Goal: Transaction & Acquisition: Subscribe to service/newsletter

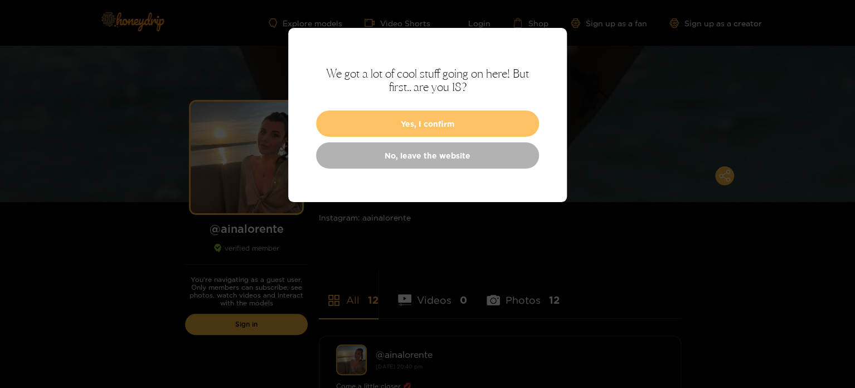
click at [448, 124] on button "Yes, I confirm" at bounding box center [427, 123] width 223 height 26
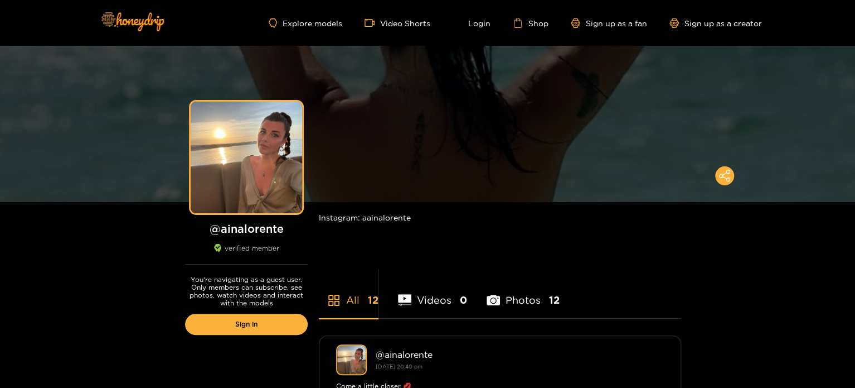
scroll to position [167, 0]
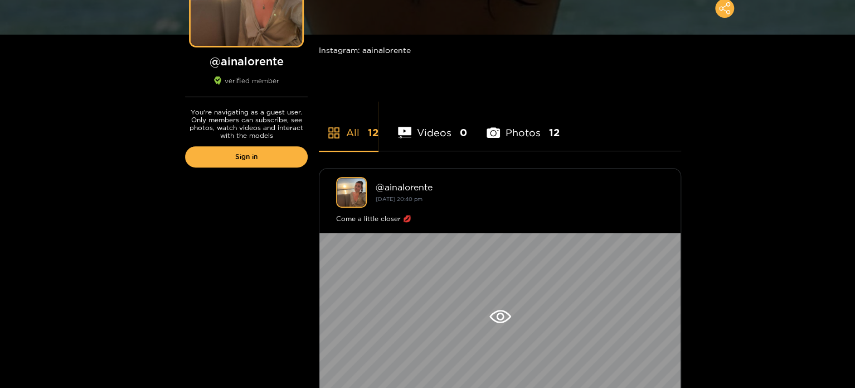
click at [424, 138] on li "Videos 0" at bounding box center [432, 125] width 69 height 50
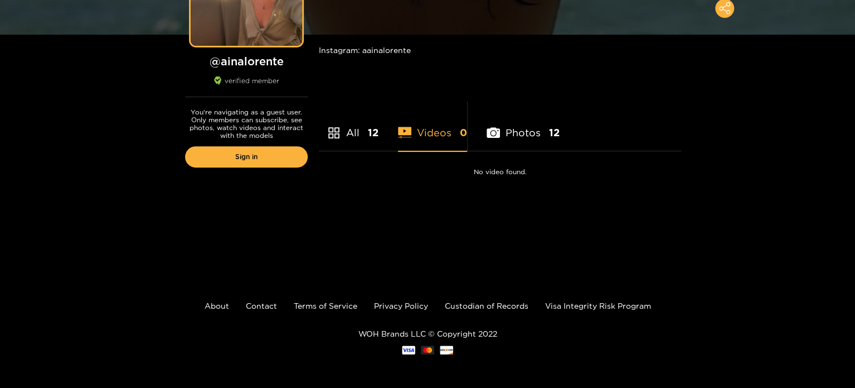
click at [381, 139] on ul "All 12 Videos 0 Photos 12" at bounding box center [500, 120] width 362 height 62
click at [368, 138] on span "12" at bounding box center [373, 132] width 11 height 14
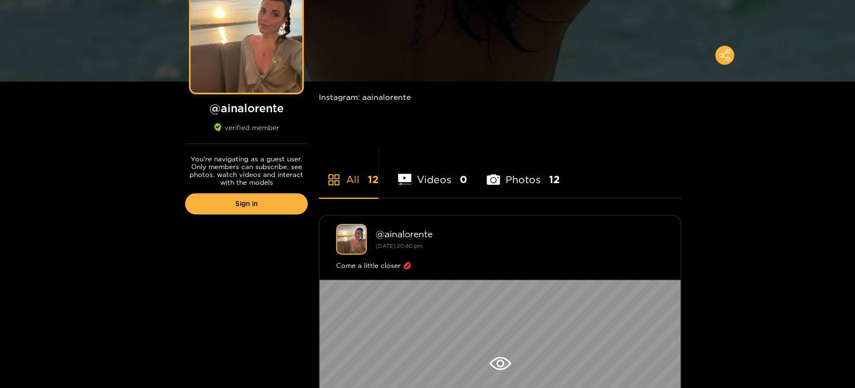
scroll to position [56, 0]
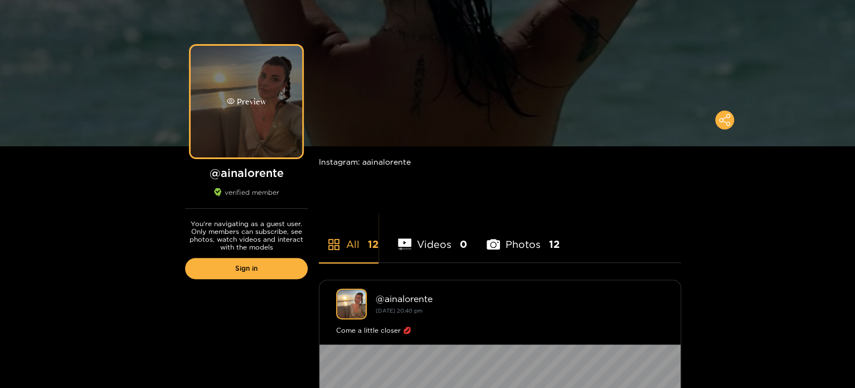
click at [260, 115] on div "Preview" at bounding box center [247, 102] width 112 height 112
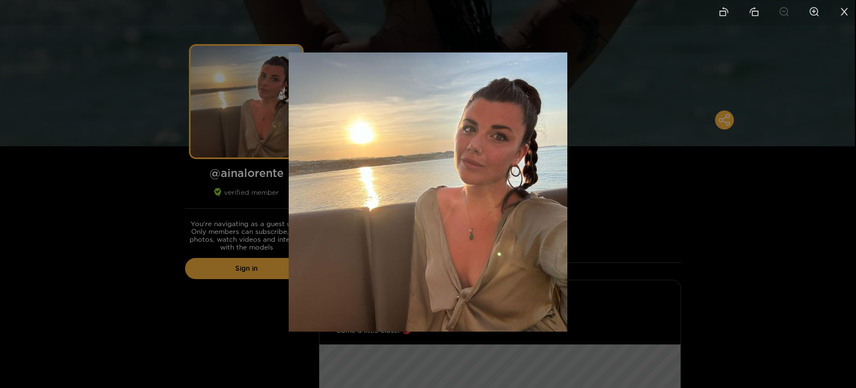
click at [610, 196] on div at bounding box center [428, 194] width 856 height 388
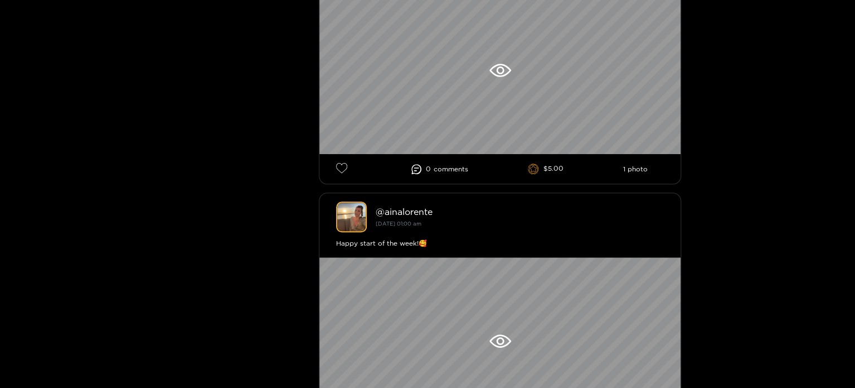
scroll to position [446, 0]
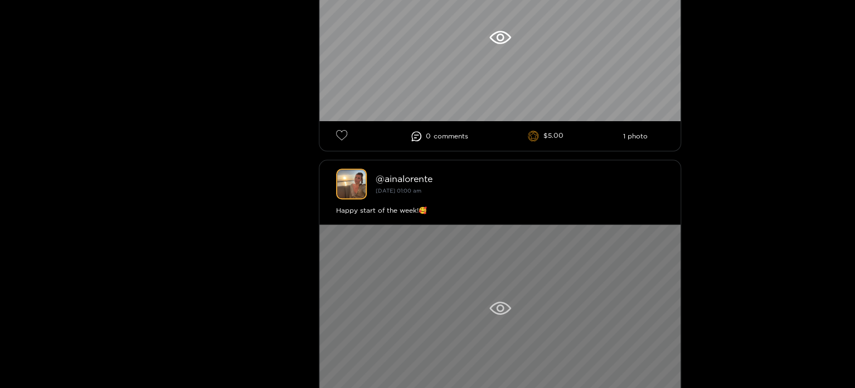
click at [490, 285] on div at bounding box center [499, 307] width 361 height 167
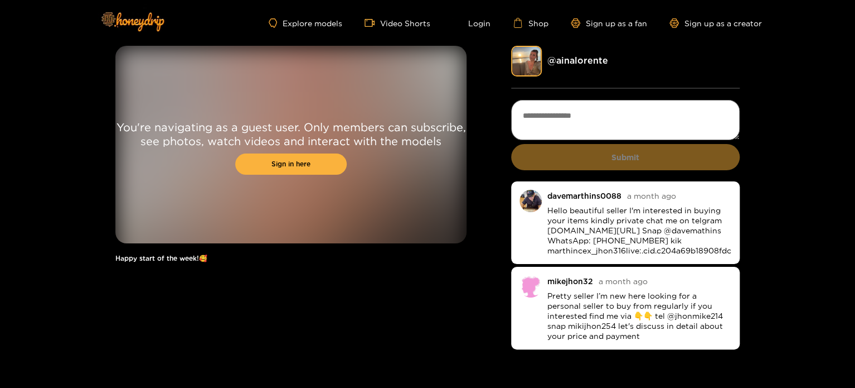
scroll to position [87, 0]
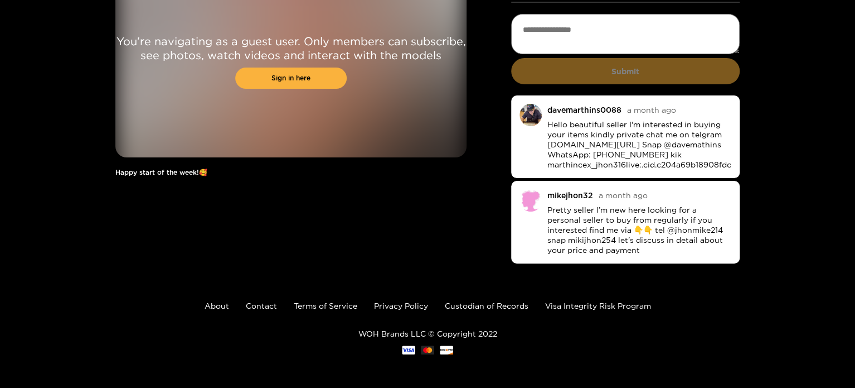
click at [587, 110] on div "davemarthins0088" at bounding box center [585, 109] width 74 height 8
click at [569, 204] on div "mikejhon32 a month ago Pretty seller I’m new here looking for a personal seller…" at bounding box center [640, 222] width 184 height 66
click at [297, 82] on link "Sign in here" at bounding box center [291, 77] width 112 height 21
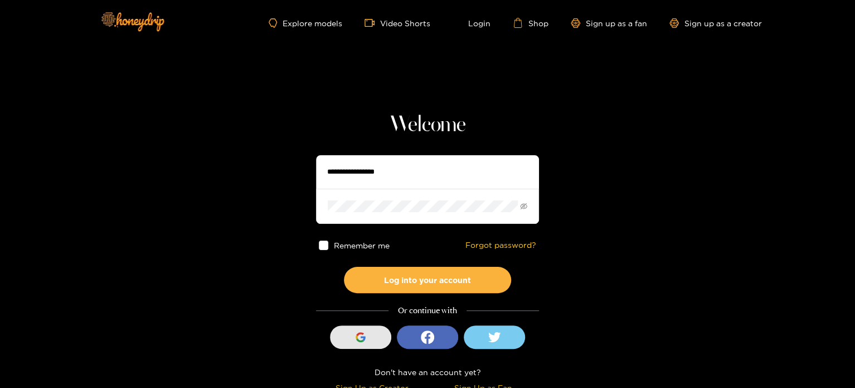
click at [376, 337] on button "Sign in with Google" at bounding box center [360, 336] width 61 height 23
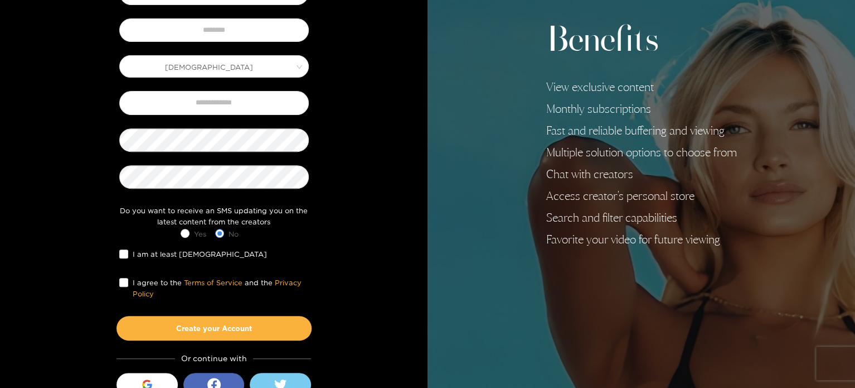
scroll to position [167, 0]
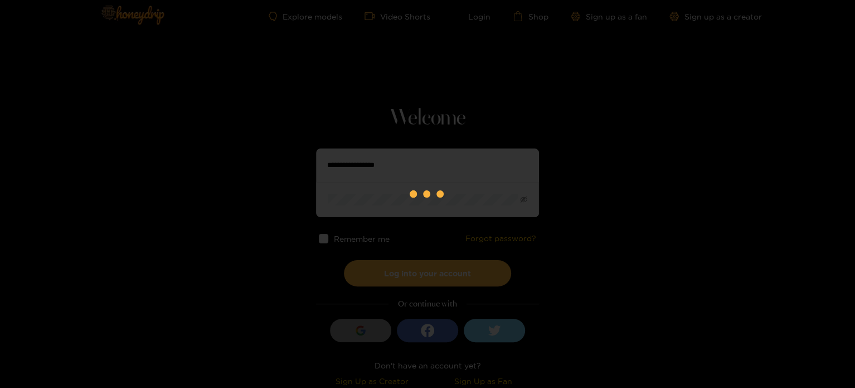
scroll to position [8, 0]
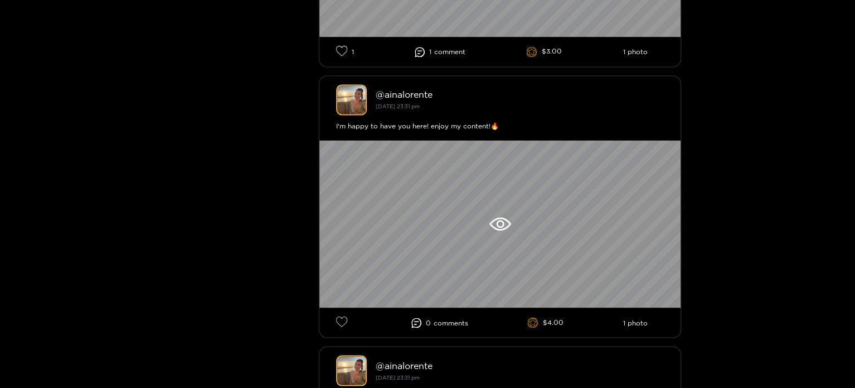
scroll to position [3067, 0]
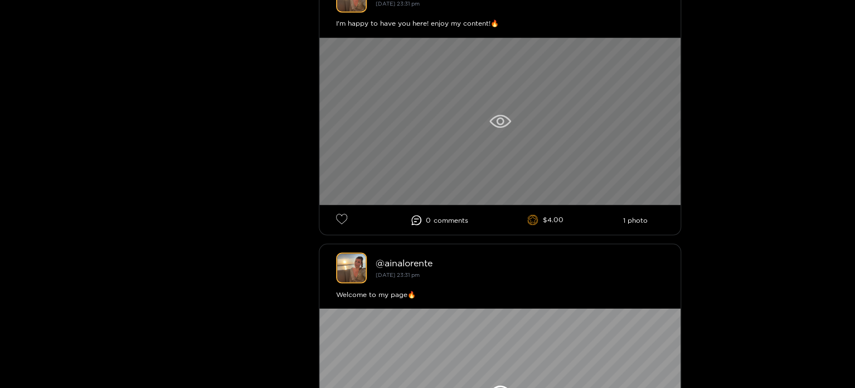
click at [483, 106] on div at bounding box center [499, 120] width 361 height 167
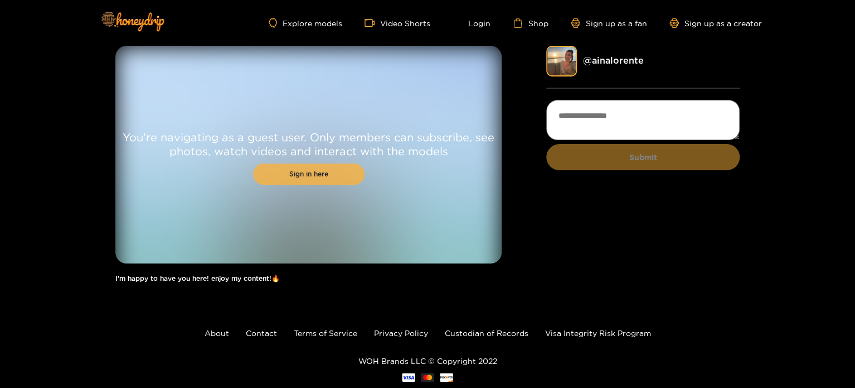
click at [301, 173] on link "Sign in here" at bounding box center [309, 173] width 112 height 21
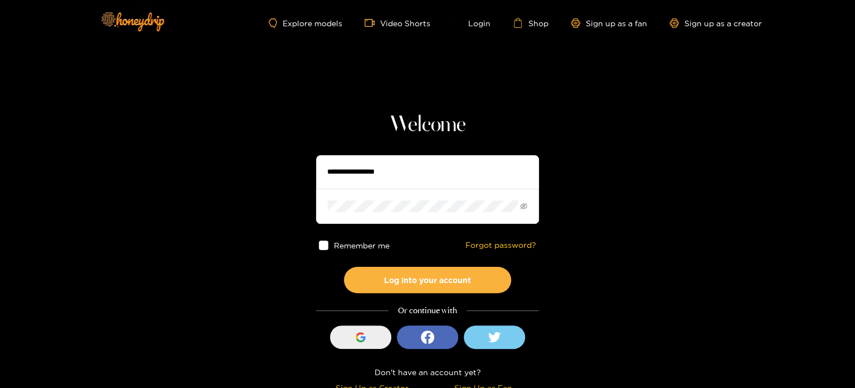
click at [355, 338] on div "button" at bounding box center [360, 336] width 21 height 21
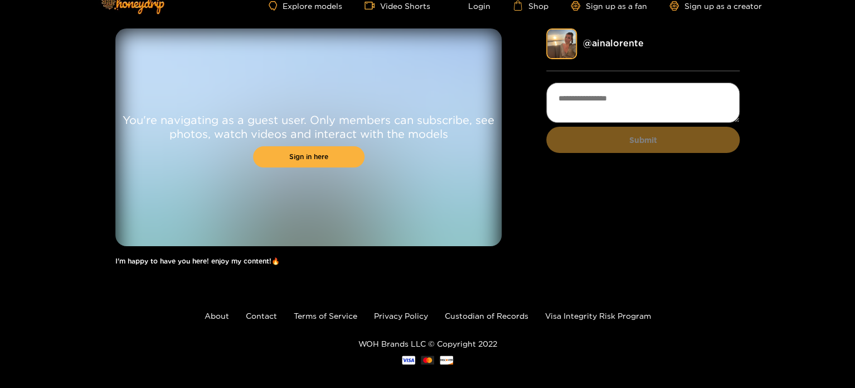
scroll to position [27, 0]
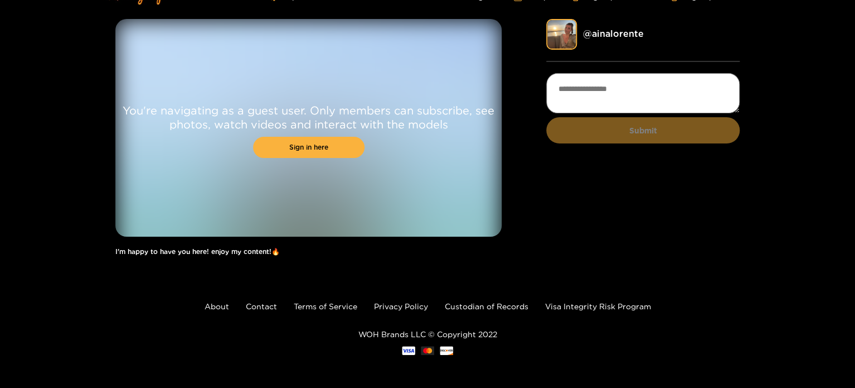
drag, startPoint x: 407, startPoint y: 225, endPoint x: 403, endPoint y: 220, distance: 6.7
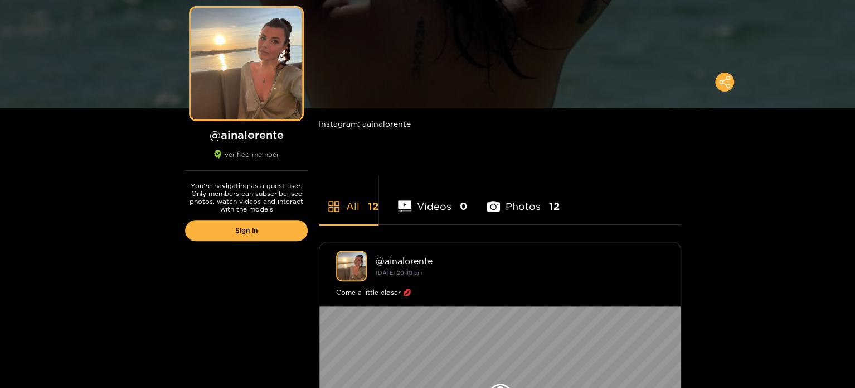
scroll to position [93, 0]
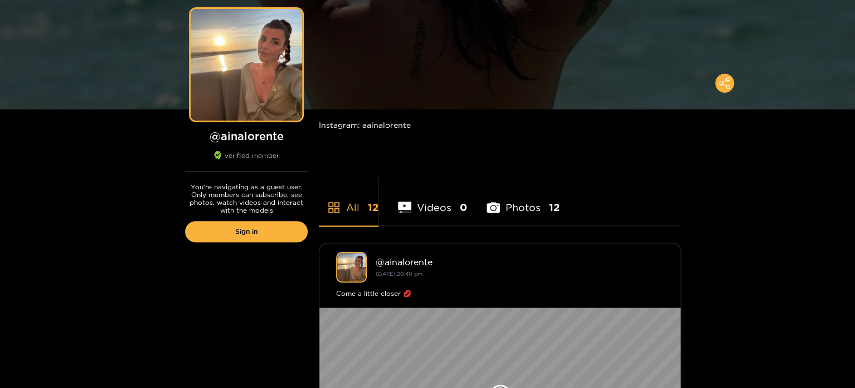
click at [264, 138] on h1 "@ ainalorente" at bounding box center [246, 136] width 123 height 14
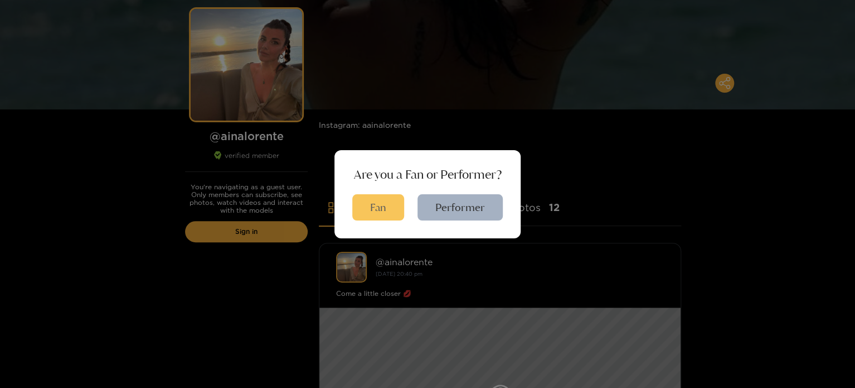
click at [386, 209] on button "Fan" at bounding box center [378, 207] width 52 height 26
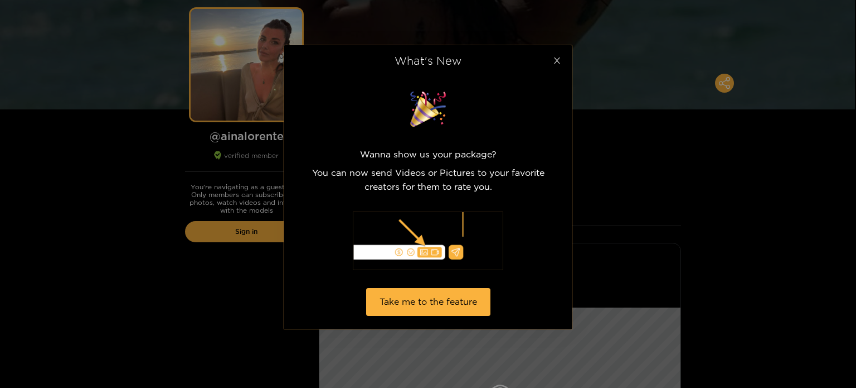
click at [562, 59] on span "Close" at bounding box center [556, 60] width 31 height 31
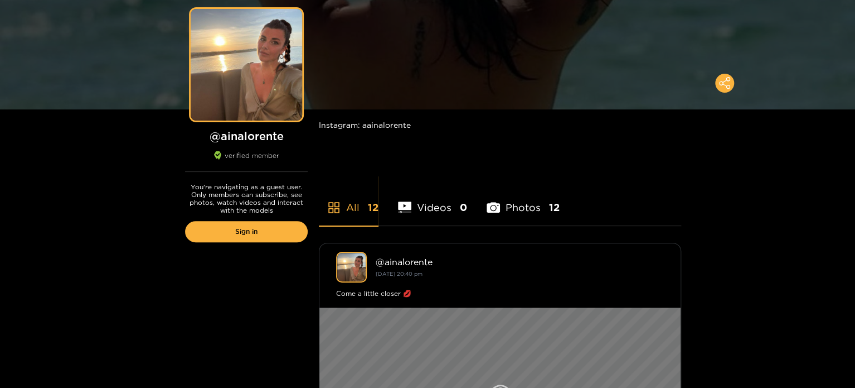
scroll to position [427, 0]
